Goal: Task Accomplishment & Management: Use online tool/utility

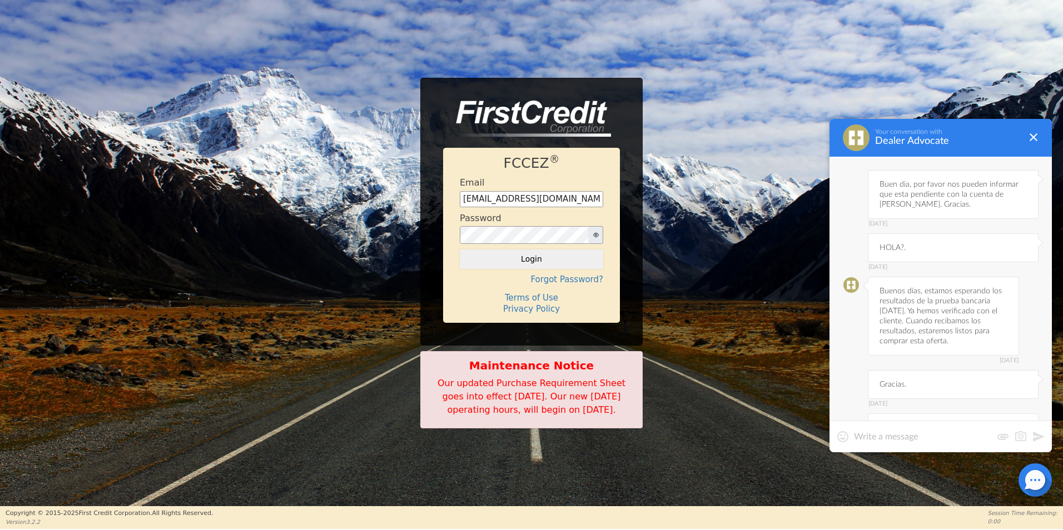
scroll to position [929, 0]
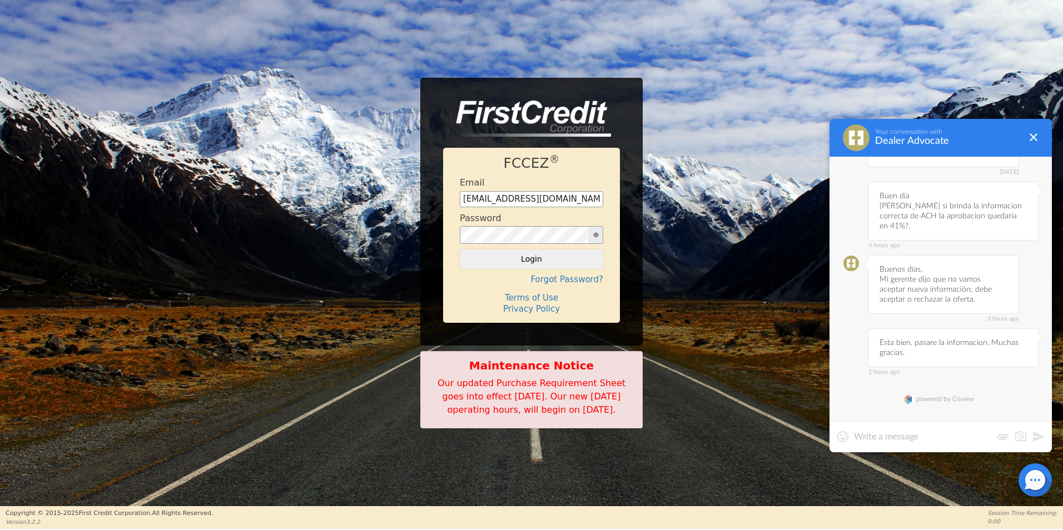
click at [898, 445] on div at bounding box center [940, 437] width 222 height 32
click at [890, 441] on textarea at bounding box center [923, 436] width 138 height 11
type textarea "b"
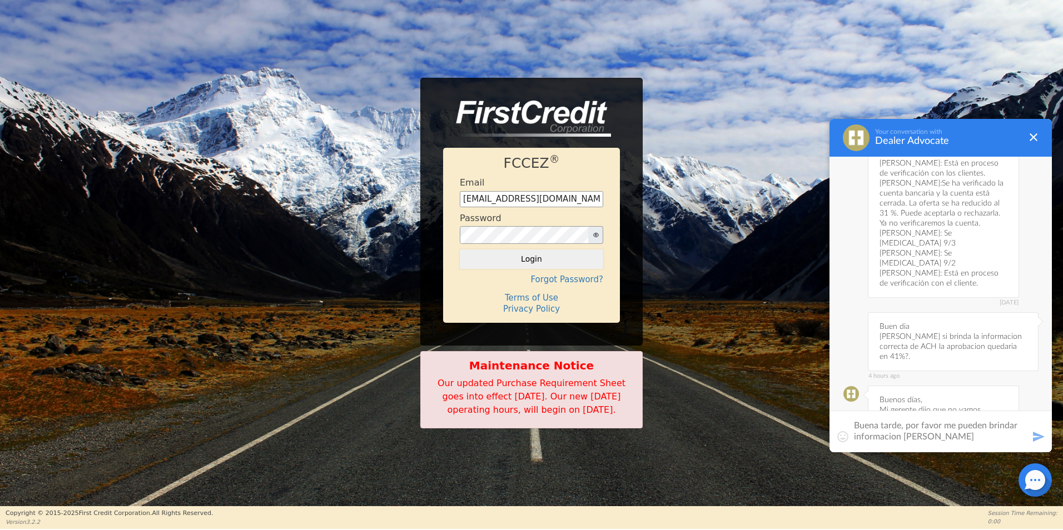
scroll to position [772, 0]
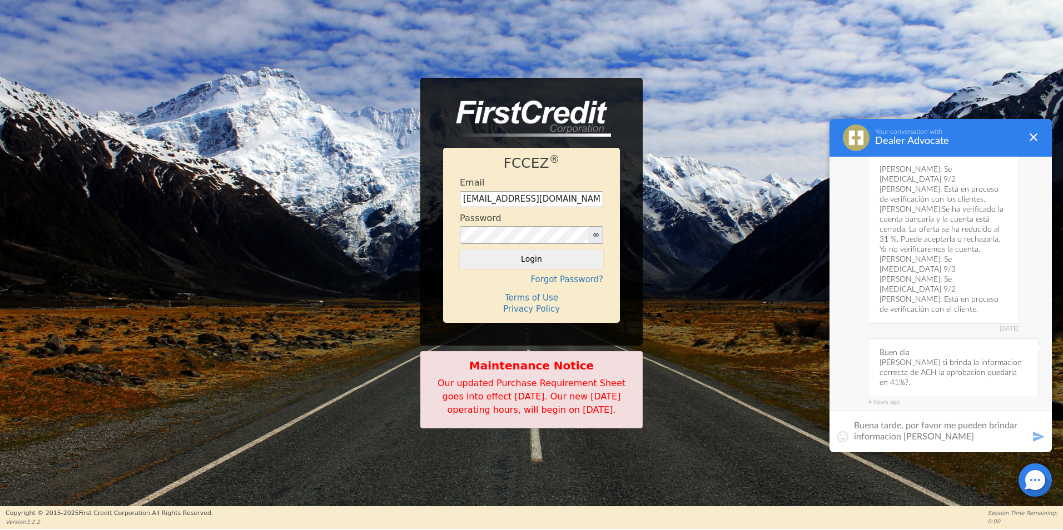
click at [962, 439] on textarea "Buena tarde, por favor me pueden brindar informacion [PERSON_NAME]" at bounding box center [940, 431] width 173 height 22
type textarea "Buena tarde, por favor me pueden brindar informacion de [PERSON_NAME]. Gracias."
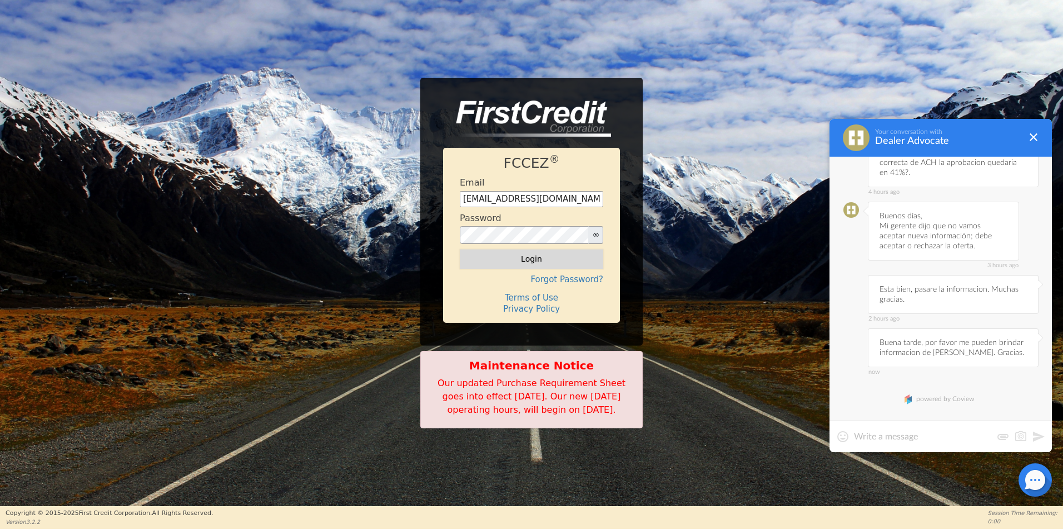
click at [575, 250] on button "Login" at bounding box center [531, 259] width 143 height 19
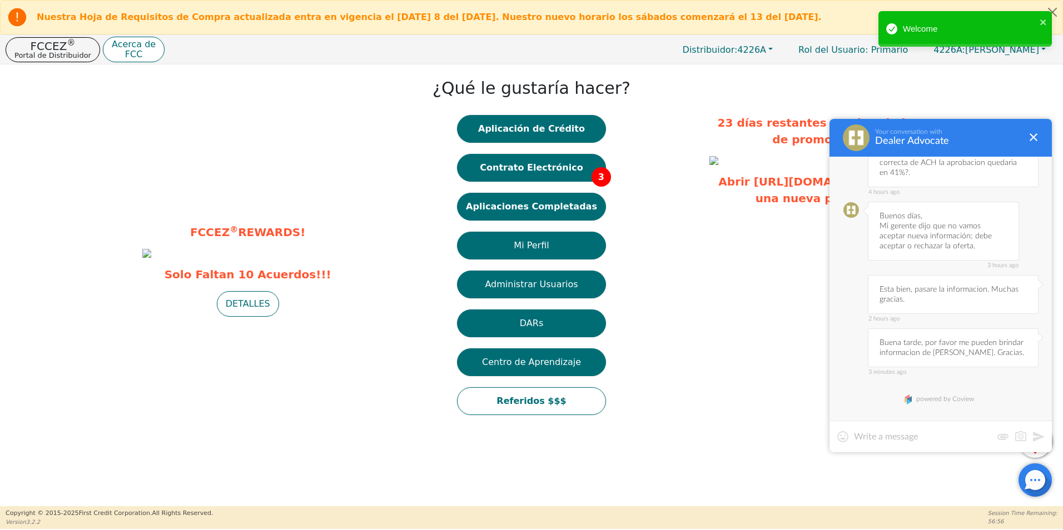
click at [649, 426] on div "¿Qué le gustaría hacer? Aplicación de Crédito Contrato Electrónico 3 Aplicacion…" at bounding box center [531, 248] width 345 height 356
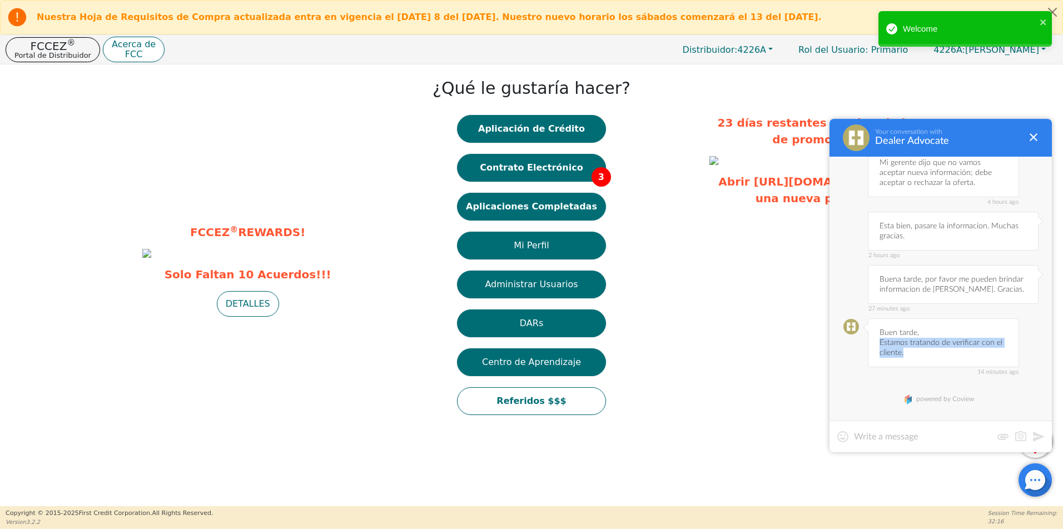
drag, startPoint x: 879, startPoint y: 345, endPoint x: 918, endPoint y: 354, distance: 39.9
click at [918, 354] on div "14 minutes ago Buen tarde, Estamos tratando de verificar con el cliente." at bounding box center [943, 343] width 151 height 49
copy div "Estamos tratando de verificar con el cliente."
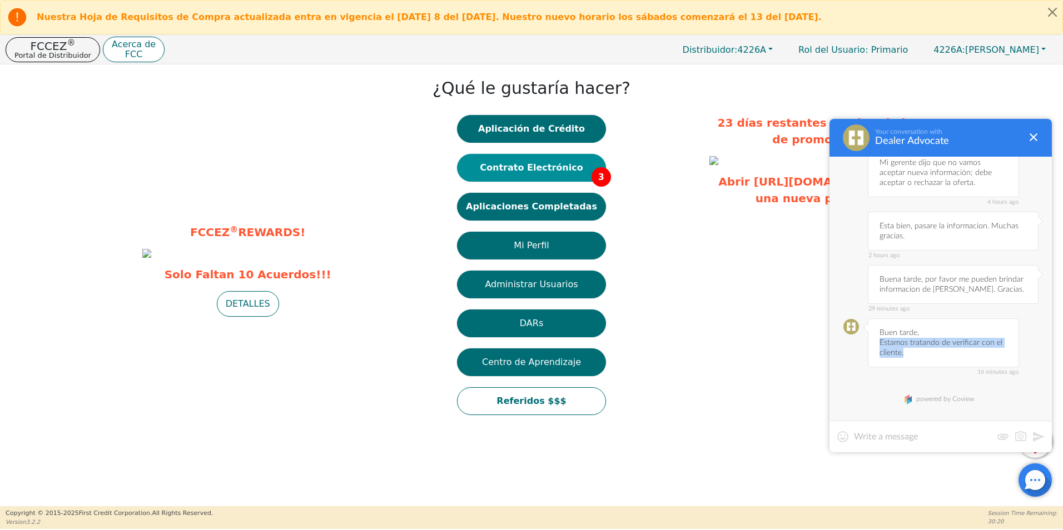
click at [539, 173] on button "Contrato Electrónico 3" at bounding box center [531, 168] width 149 height 28
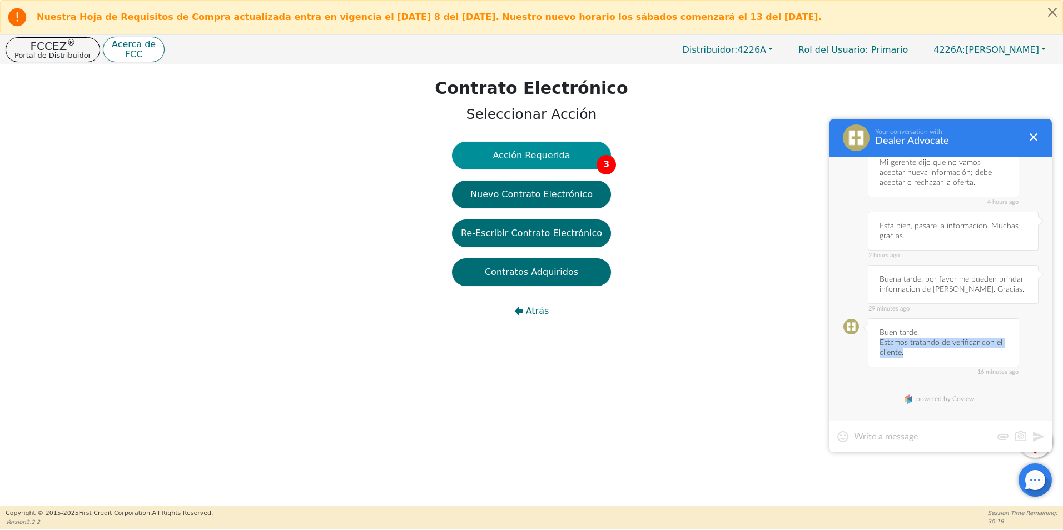
click at [566, 165] on button "Acción Requerida 3" at bounding box center [531, 156] width 159 height 28
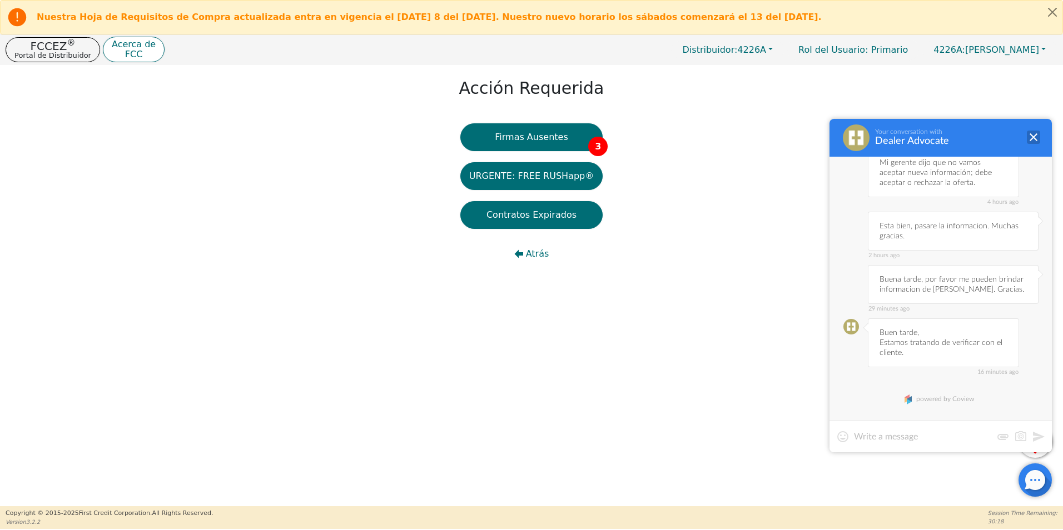
click at [1032, 136] on div at bounding box center [1033, 137] width 13 height 13
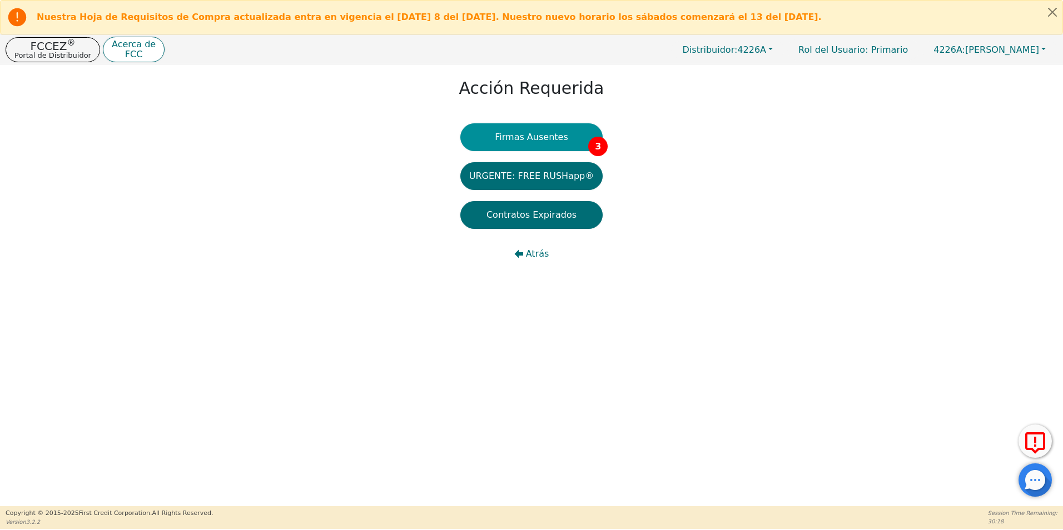
click at [564, 141] on button "Firmas Ausentes 3" at bounding box center [531, 137] width 142 height 28
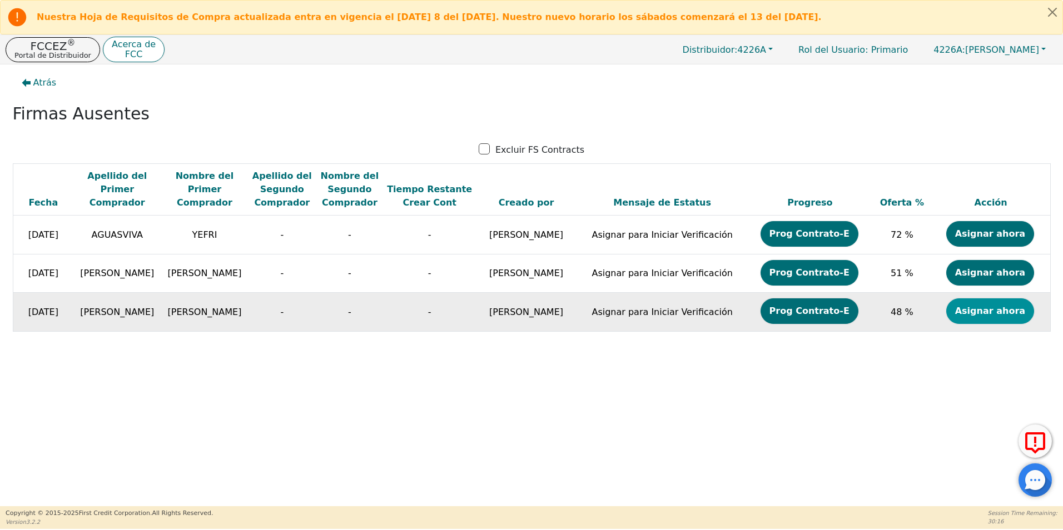
click at [996, 312] on button "Asignar ahora" at bounding box center [990, 312] width 88 height 26
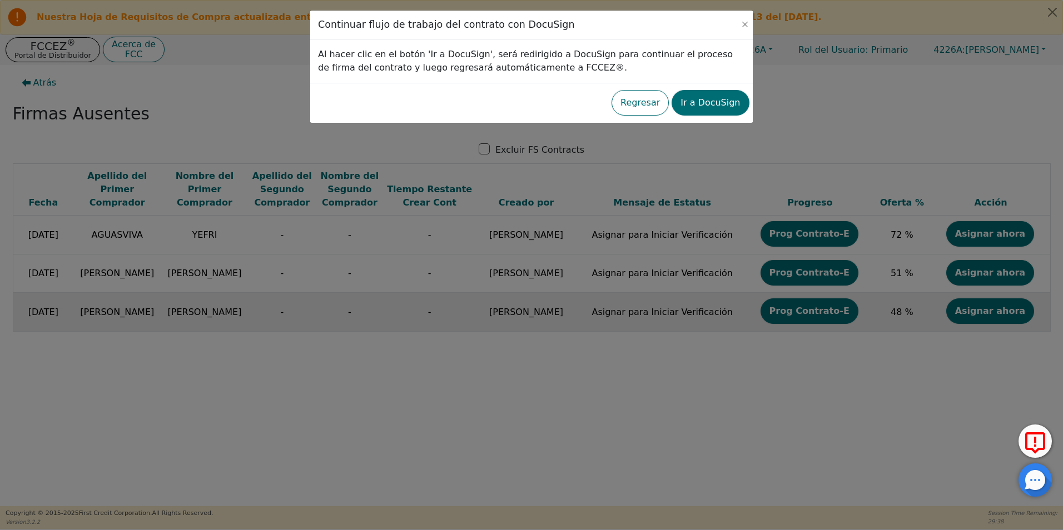
click at [743, 91] on div "Regresar Ir a DocuSign" at bounding box center [531, 102] width 435 height 31
click at [727, 111] on button "Ir a DocuSign" at bounding box center [710, 103] width 77 height 26
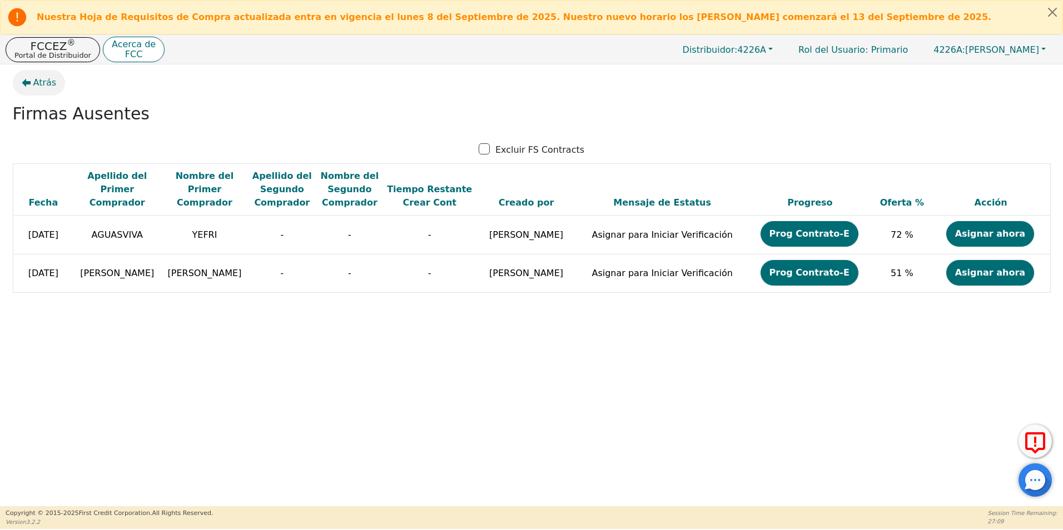
click at [40, 88] on span "Atrás" at bounding box center [44, 82] width 23 height 13
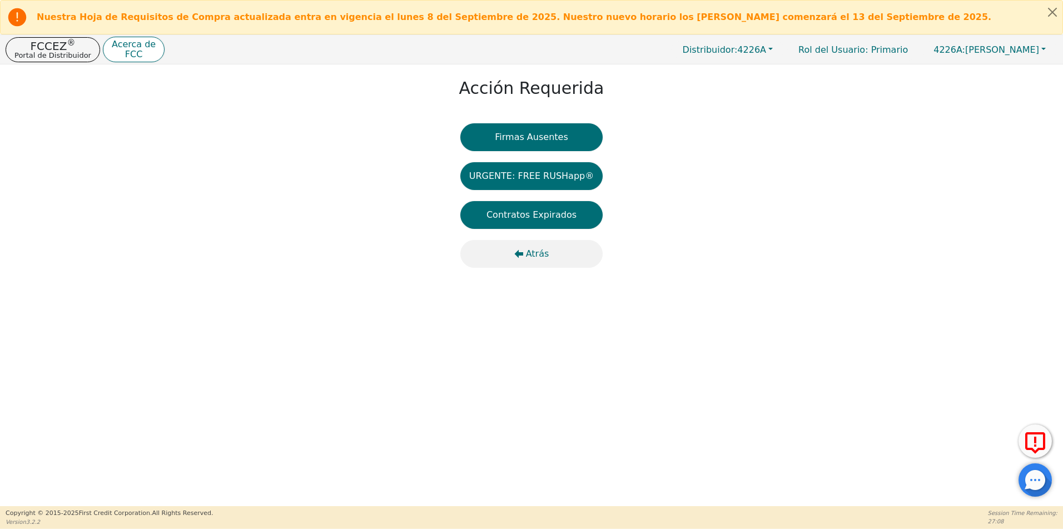
click at [538, 250] on span "Atrás" at bounding box center [537, 253] width 23 height 13
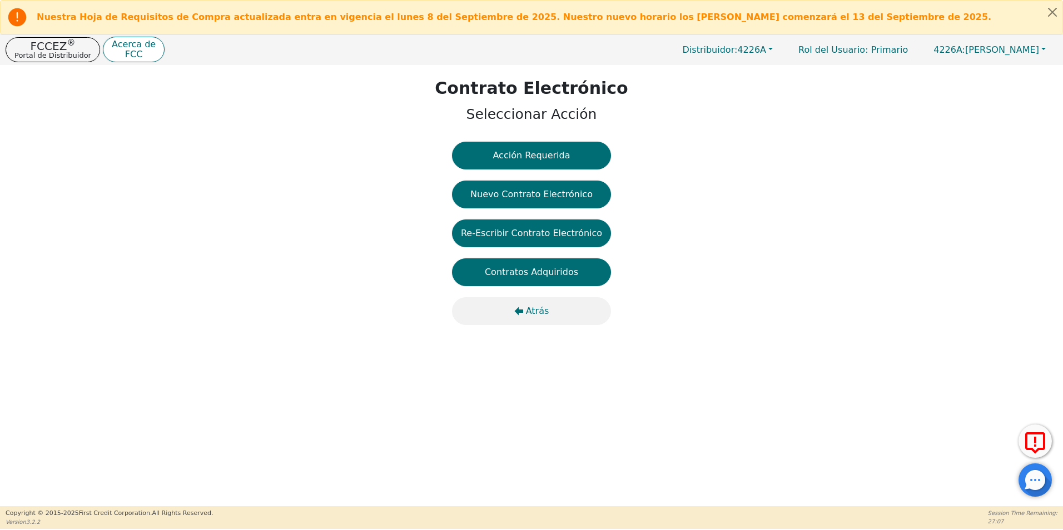
click at [533, 315] on span "Atrás" at bounding box center [537, 311] width 23 height 13
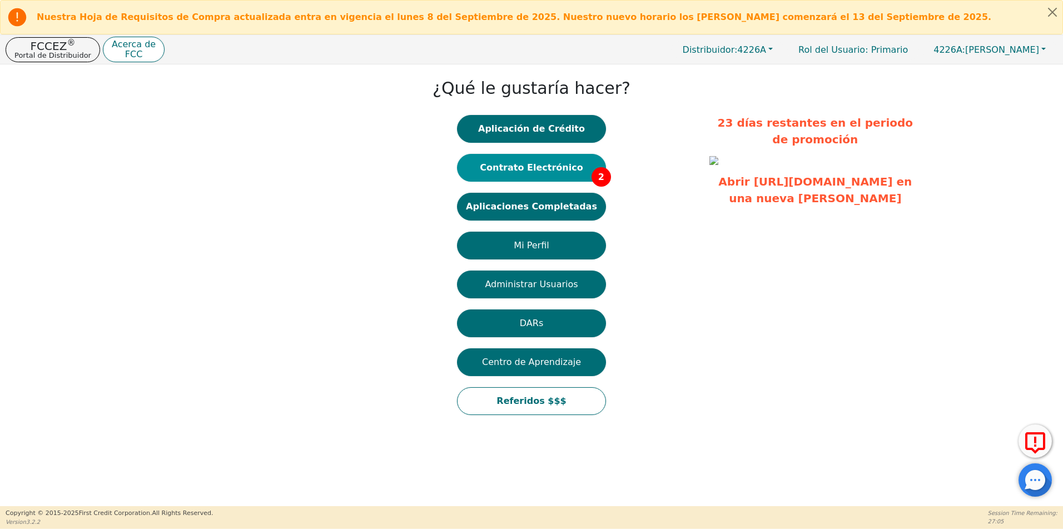
click at [575, 166] on button "Contrato Electrónico 2" at bounding box center [531, 168] width 149 height 28
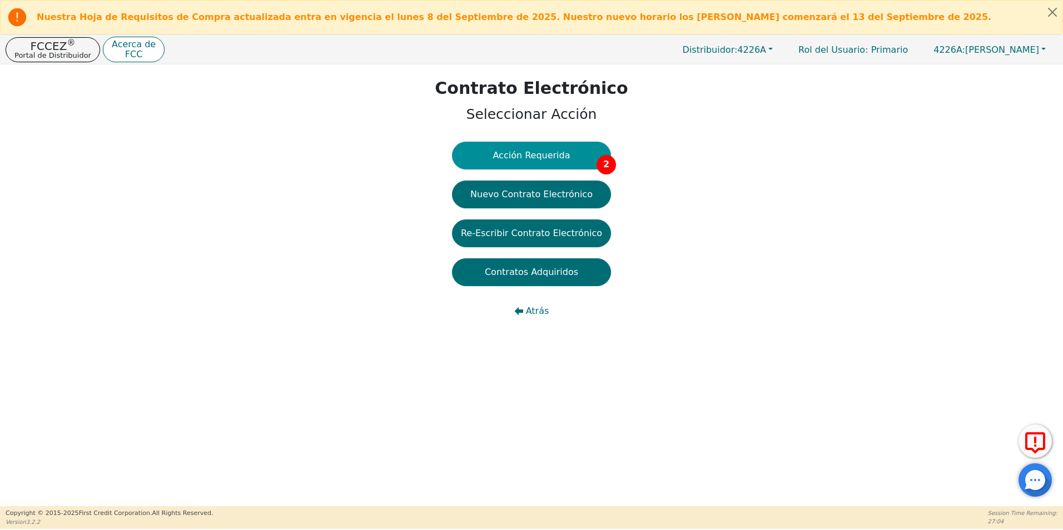
click at [555, 160] on button "Acción Requerida 2" at bounding box center [531, 156] width 159 height 28
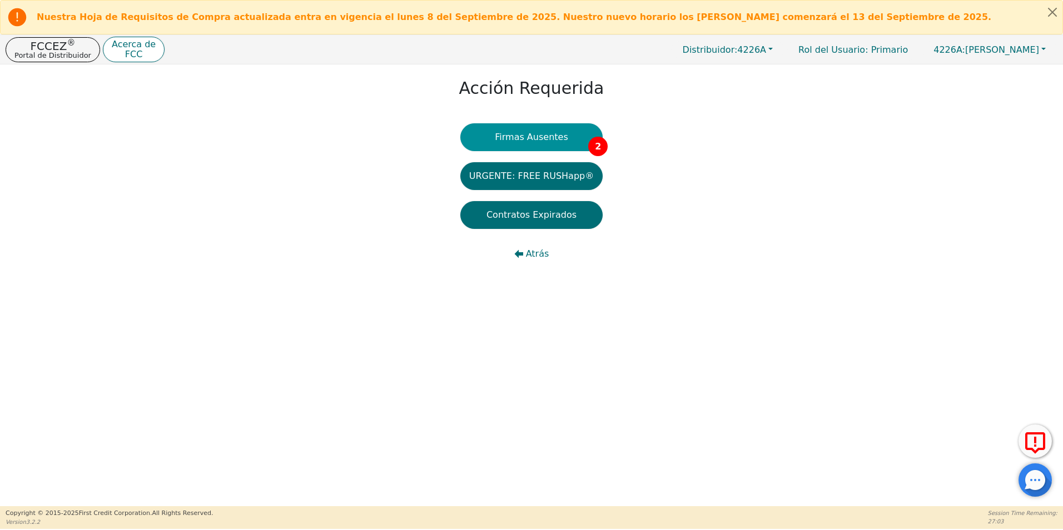
click at [563, 137] on button "Firmas Ausentes 2" at bounding box center [531, 137] width 142 height 28
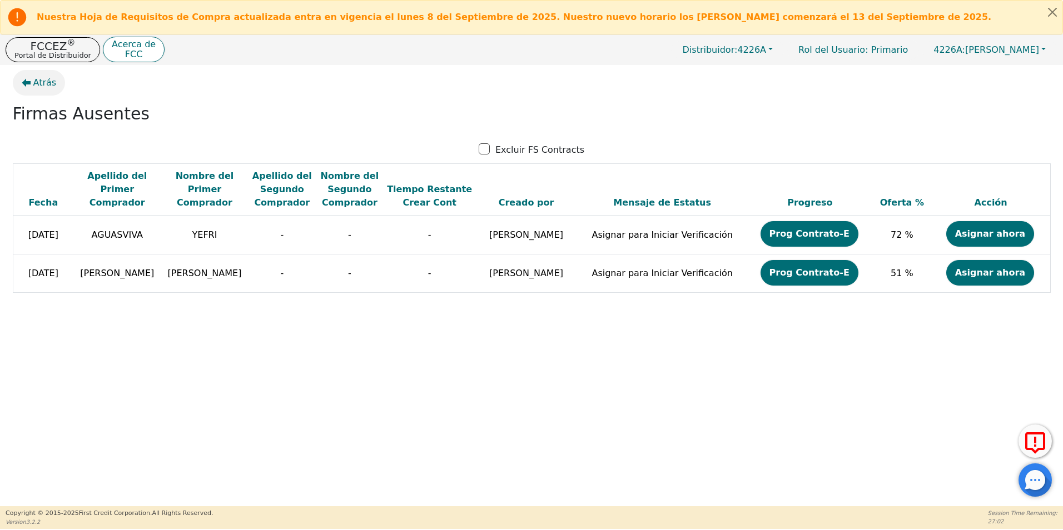
click at [46, 95] on button "Atrás" at bounding box center [39, 83] width 53 height 26
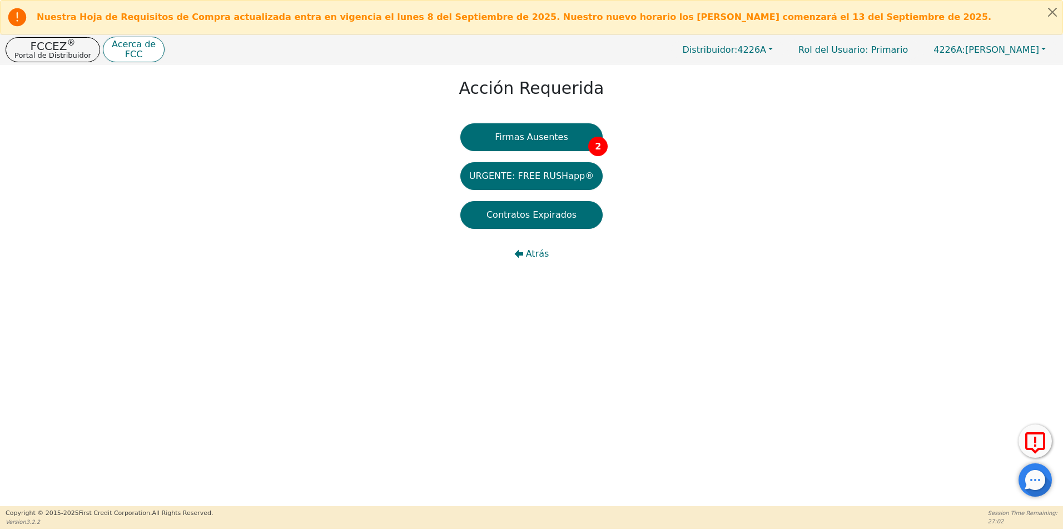
click at [46, 85] on div "Acción Requerida Firmas Ausentes 2 URGENTE: FREE RUSHapp® Contratos Expirados A…" at bounding box center [531, 174] width 1063 height 220
click at [544, 257] on span "Atrás" at bounding box center [537, 253] width 23 height 13
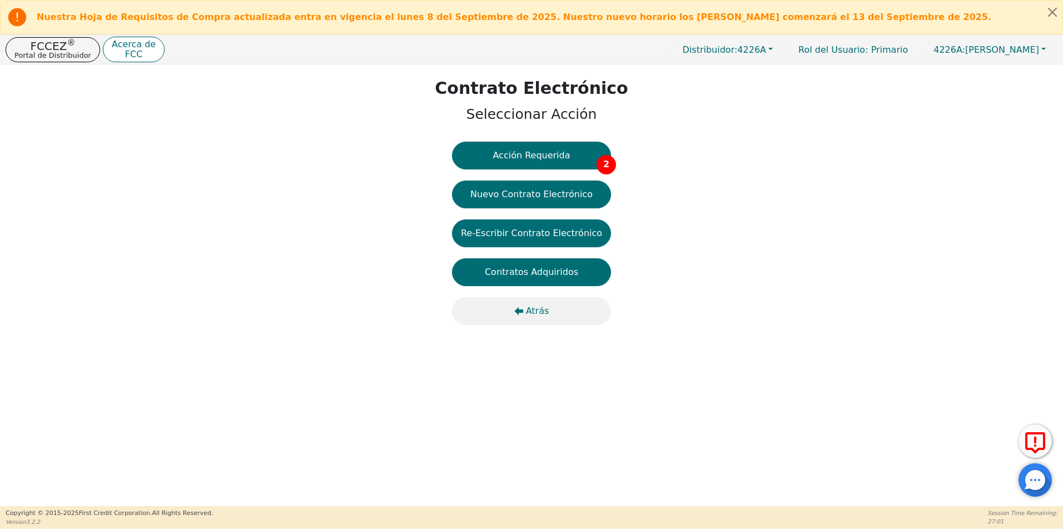
click at [528, 311] on span "Atrás" at bounding box center [537, 311] width 23 height 13
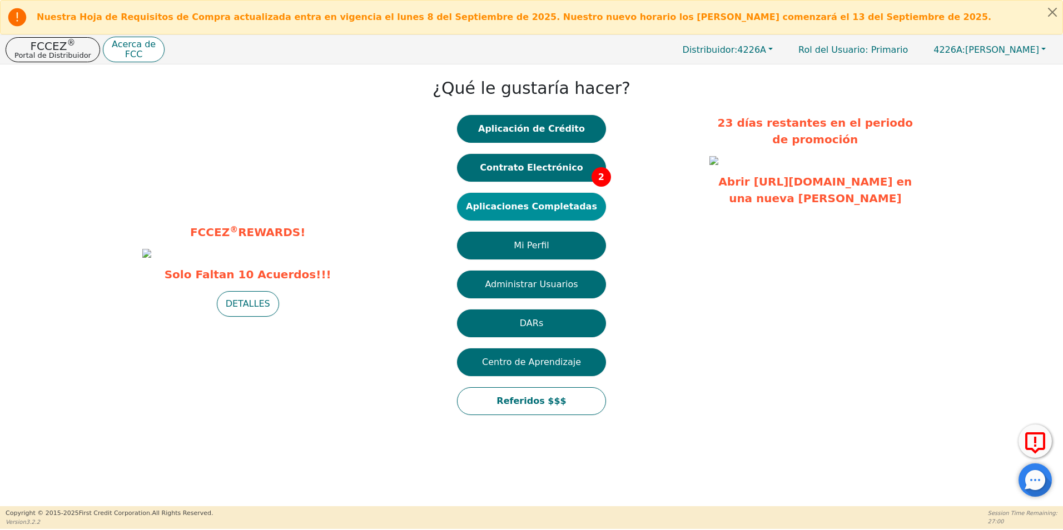
click at [545, 206] on button "Aplicaciones Completadas" at bounding box center [531, 207] width 149 height 28
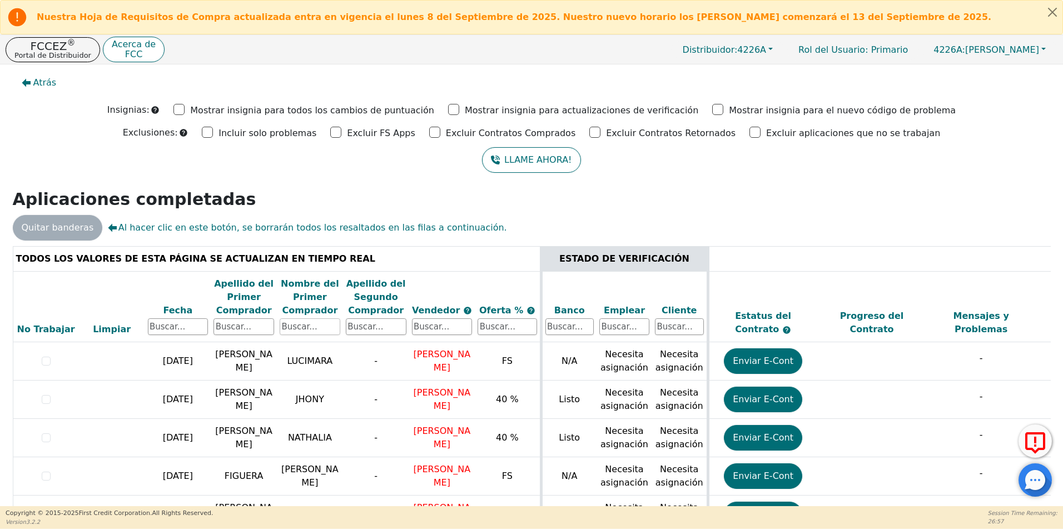
click at [322, 329] on input "text" at bounding box center [310, 327] width 61 height 17
type input "lourdes"
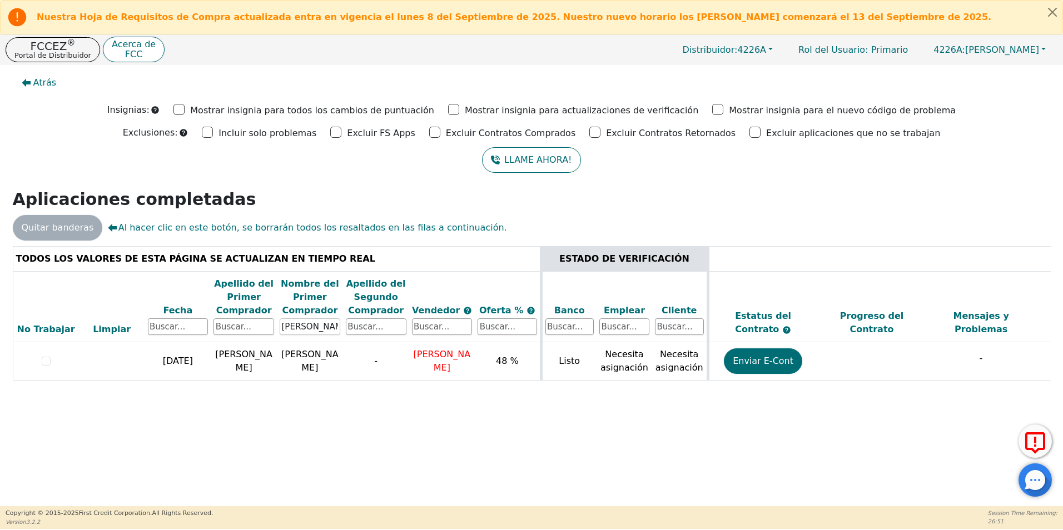
scroll to position [0, 314]
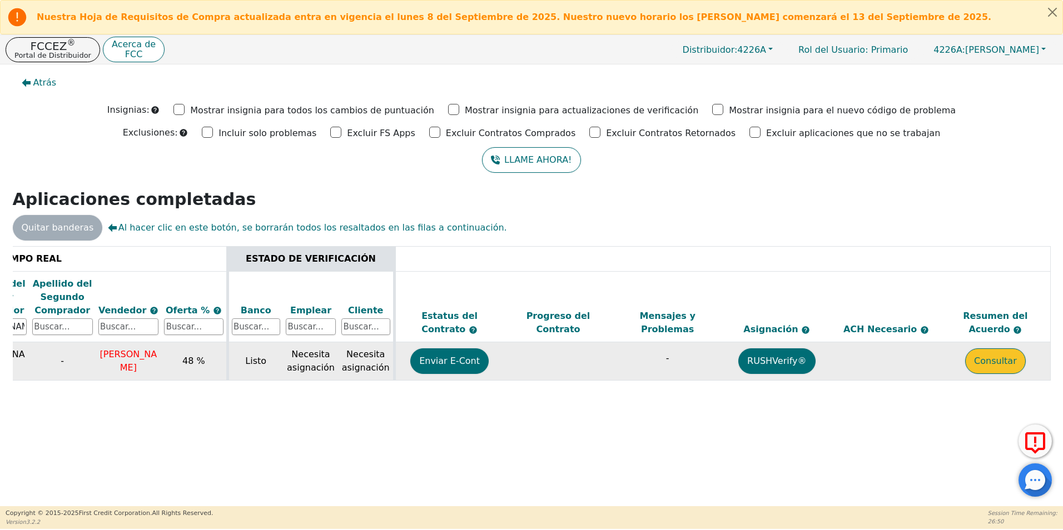
click at [982, 361] on button "Consultar" at bounding box center [995, 362] width 61 height 26
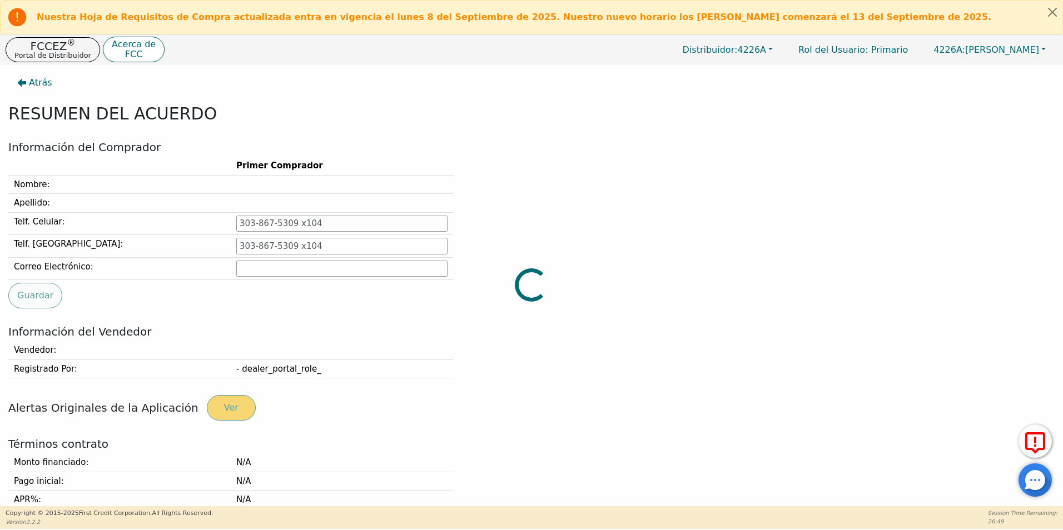
type input "347-772-7621"
type input "MIGEGE48@GMAIL.COM"
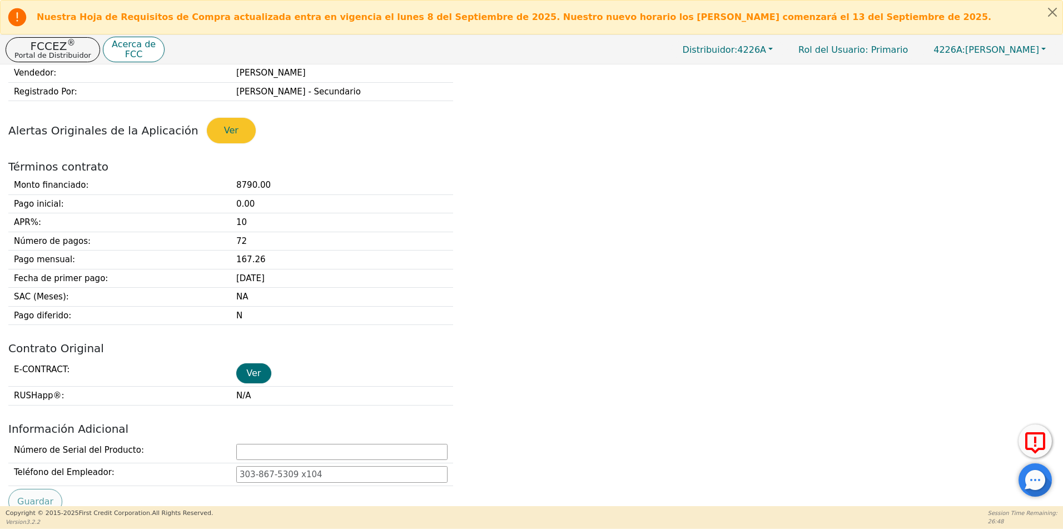
scroll to position [278, 0]
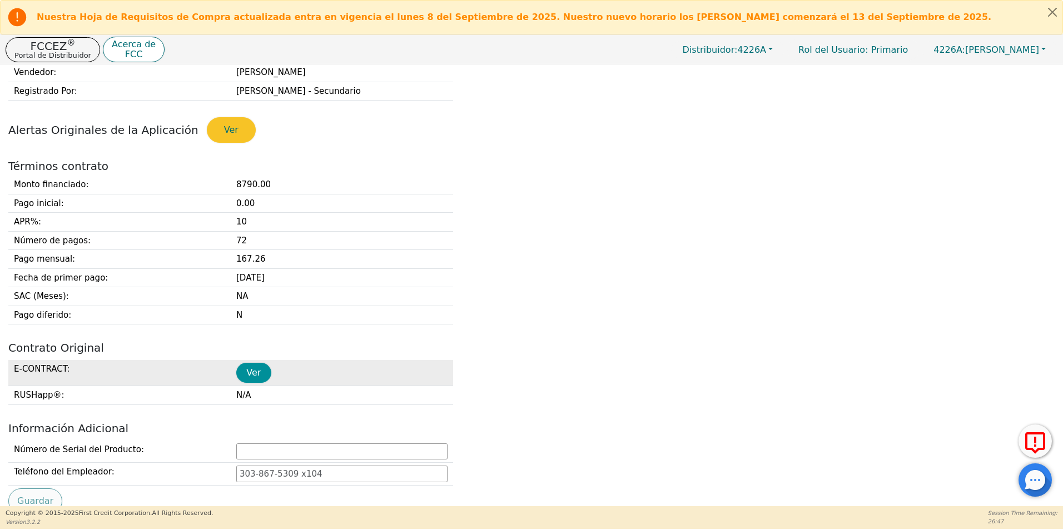
click at [261, 372] on button "Ver" at bounding box center [253, 373] width 35 height 20
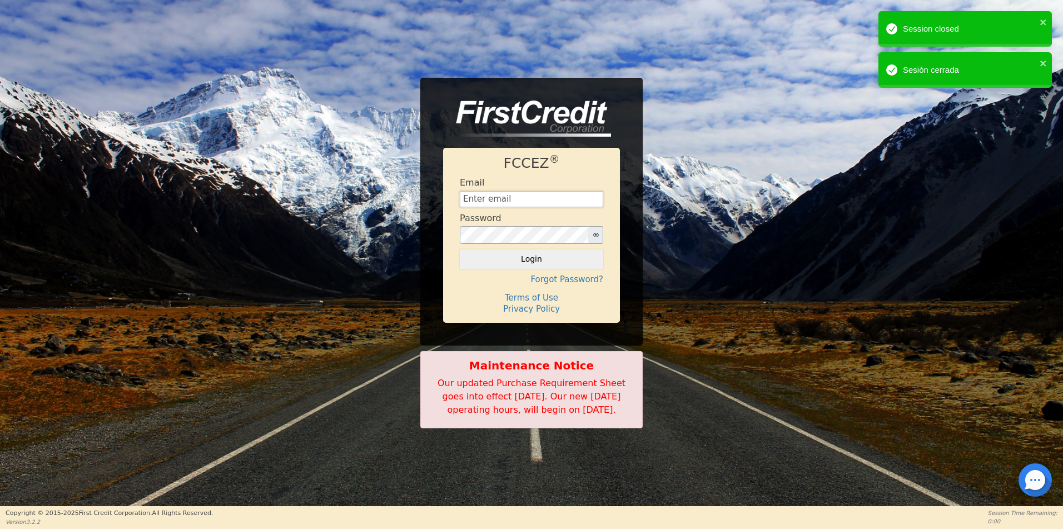
type input "[EMAIL_ADDRESS][DOMAIN_NAME]"
